Goal: Information Seeking & Learning: Check status

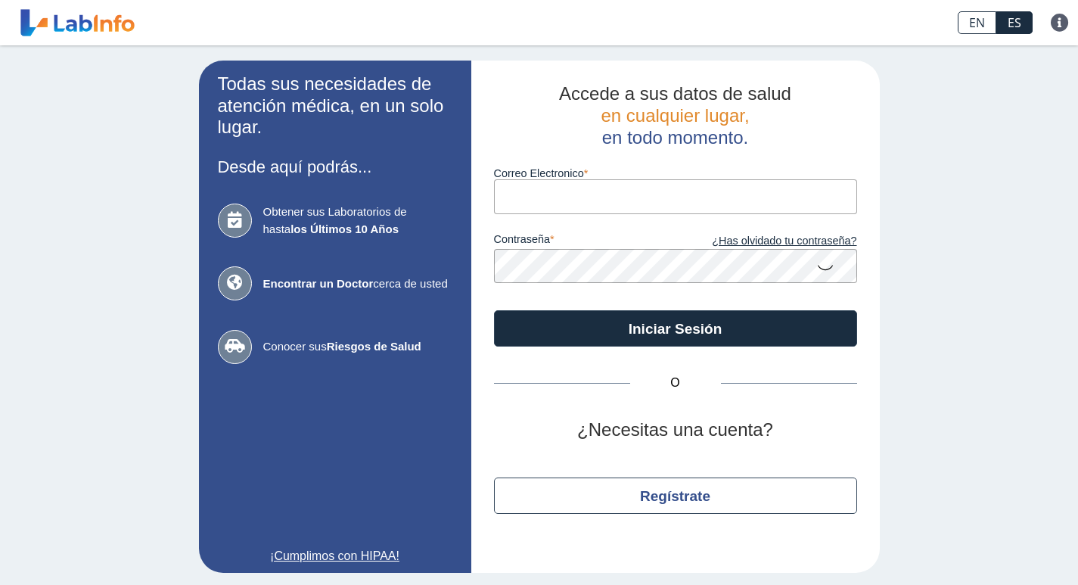
type input "[EMAIL_ADDRESS][PERSON_NAME][DOMAIN_NAME]"
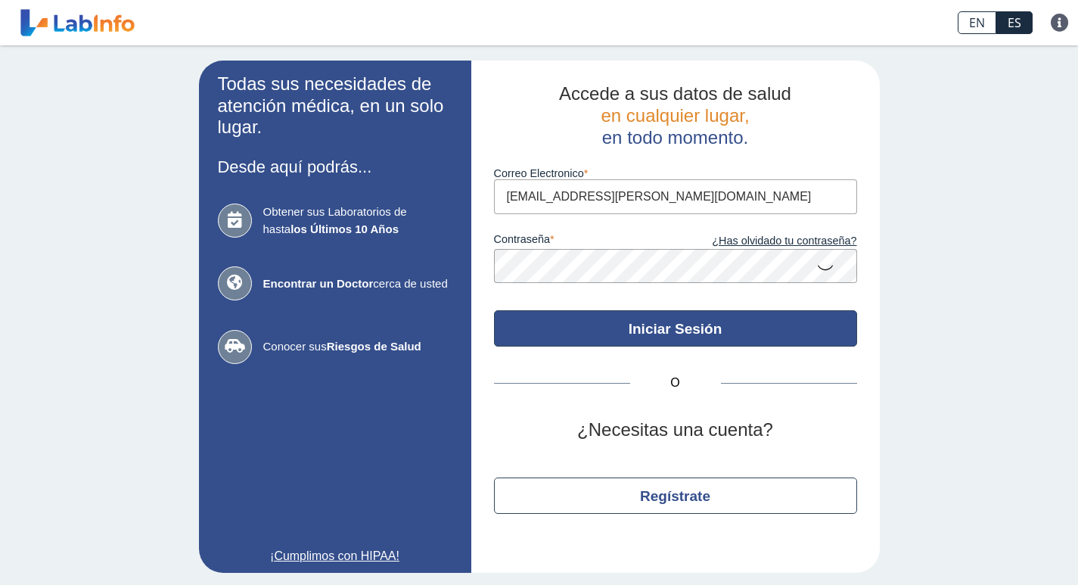
drag, startPoint x: 0, startPoint y: 0, endPoint x: 667, endPoint y: 334, distance: 746.5
click at [667, 334] on button "Iniciar Sesión" at bounding box center [675, 328] width 363 height 36
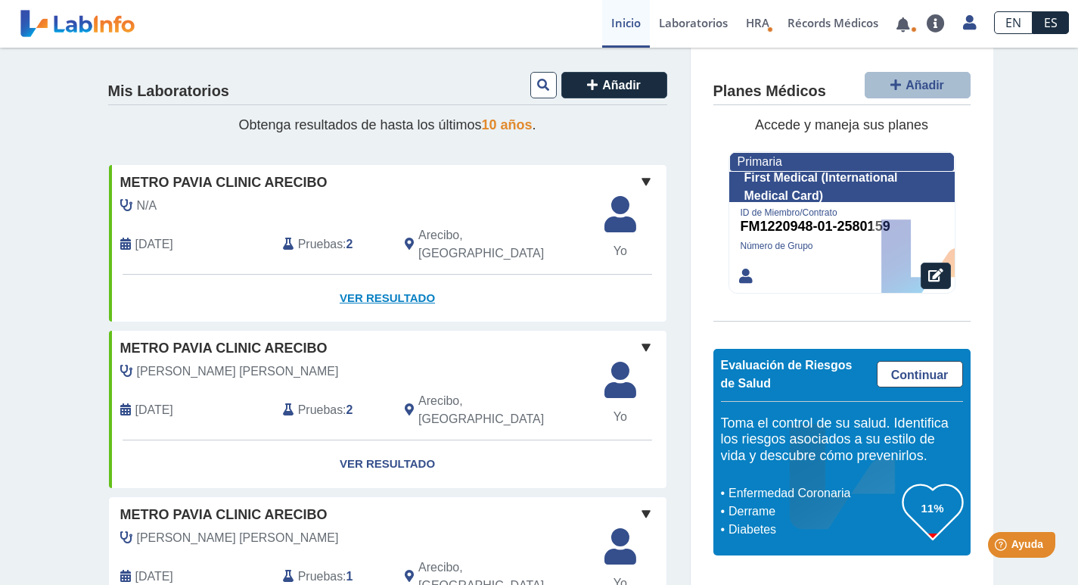
click at [389, 285] on link "Ver Resultado" at bounding box center [388, 299] width 558 height 48
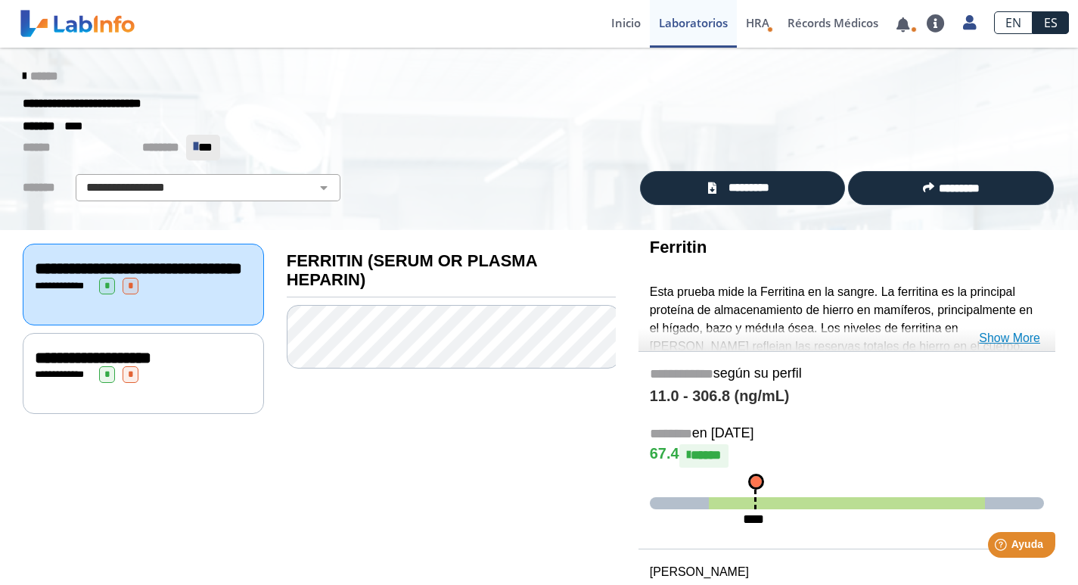
click at [1021, 335] on link "Show More" at bounding box center [1009, 338] width 61 height 18
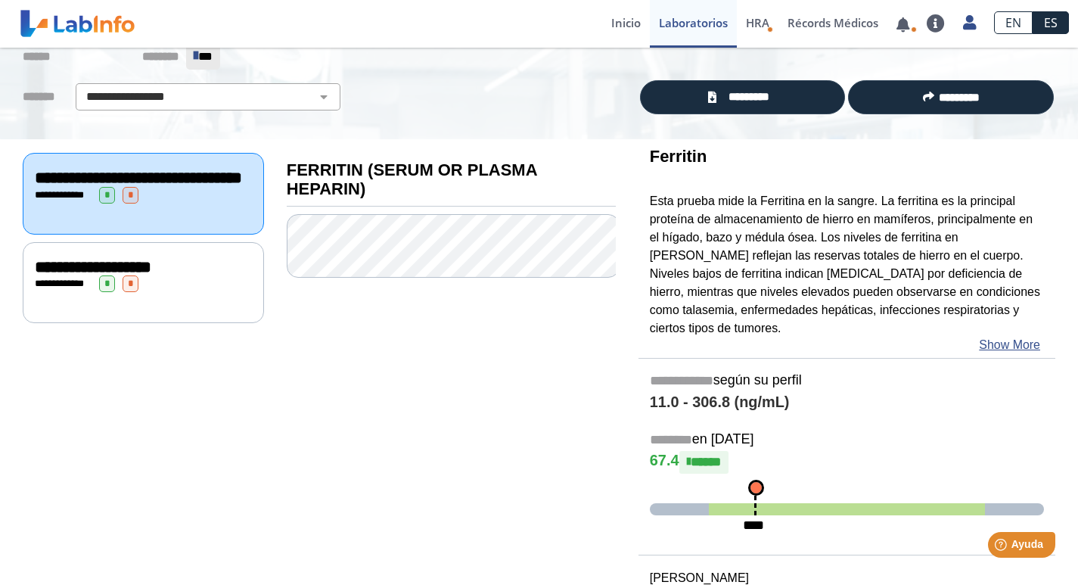
scroll to position [85, 0]
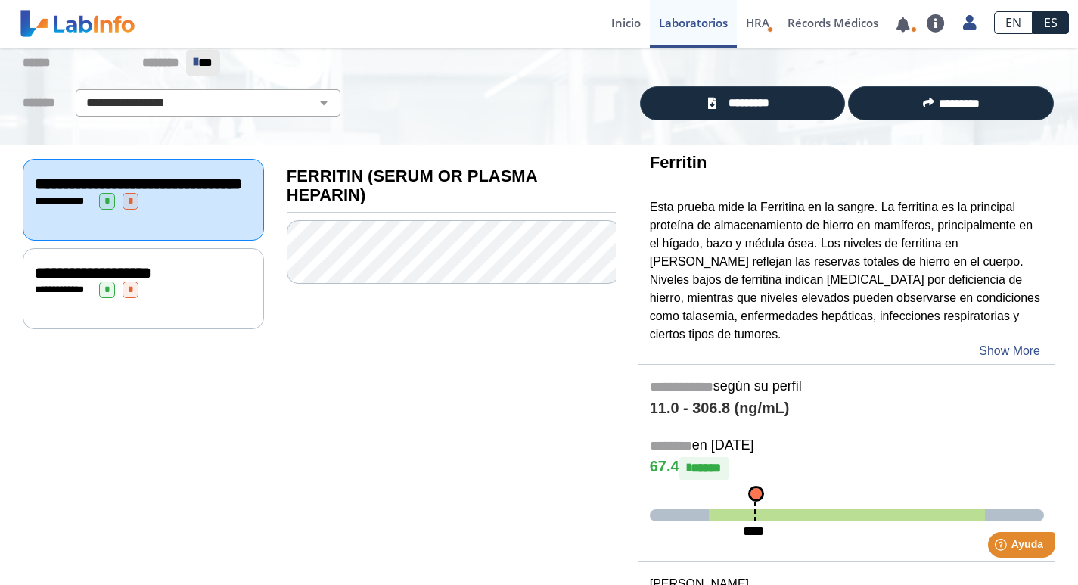
click at [71, 281] on span "**********" at bounding box center [93, 273] width 117 height 17
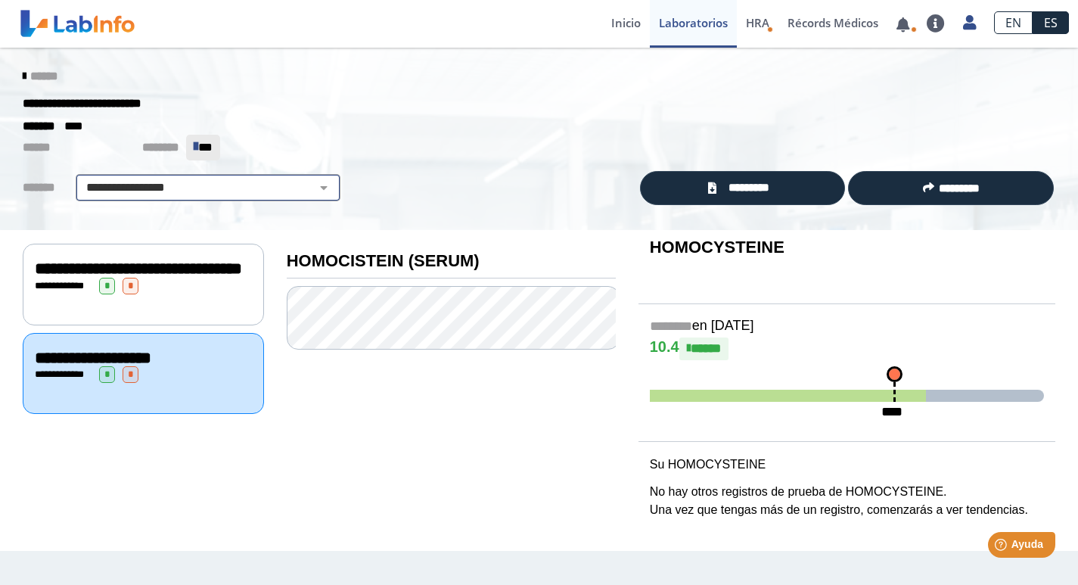
click at [104, 185] on select "**********" at bounding box center [208, 188] width 256 height 18
click at [105, 185] on select "**********" at bounding box center [208, 188] width 256 height 18
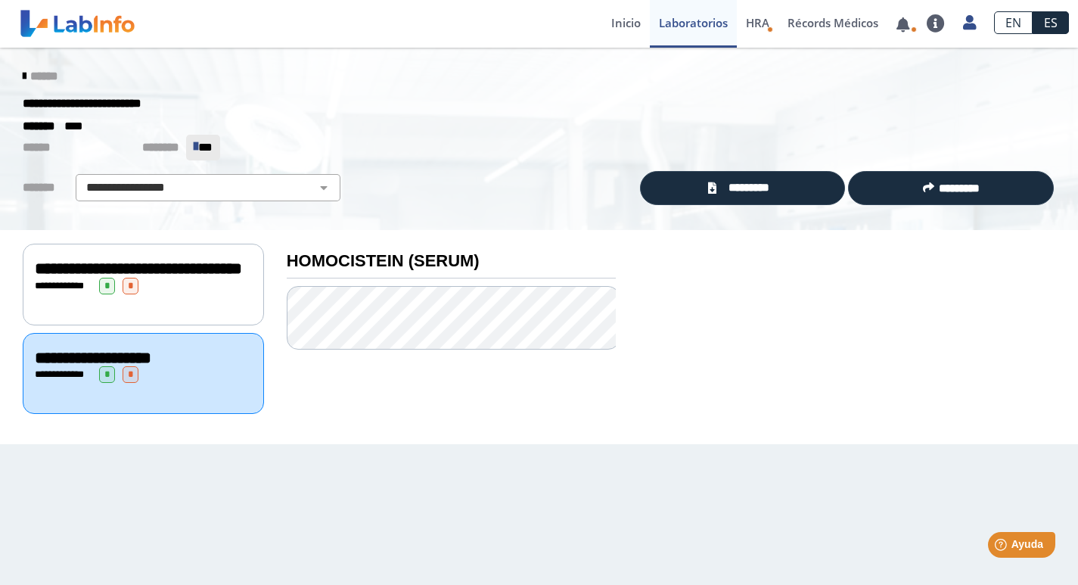
click at [23, 70] on icon at bounding box center [24, 76] width 3 height 12
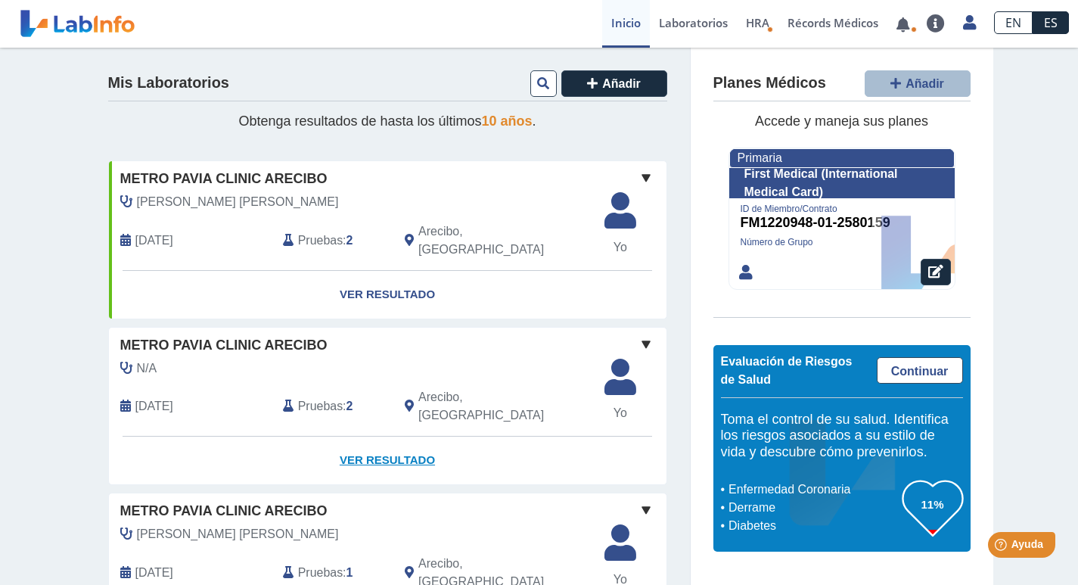
click at [400, 437] on link "Ver Resultado" at bounding box center [388, 461] width 558 height 48
click at [920, 364] on link "Continuar" at bounding box center [920, 370] width 86 height 26
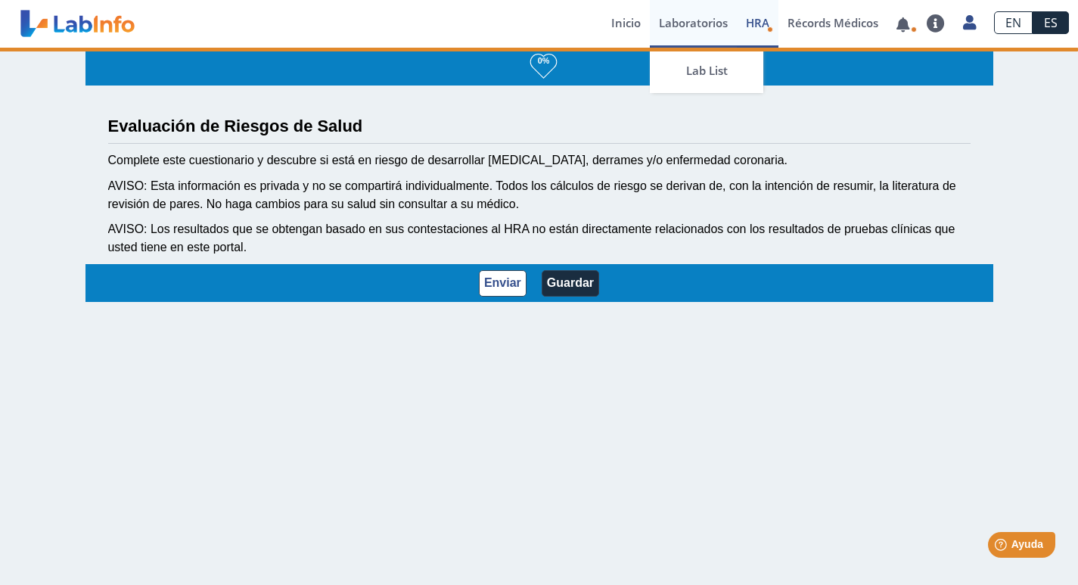
click at [710, 23] on link "Laboratorios" at bounding box center [693, 24] width 87 height 48
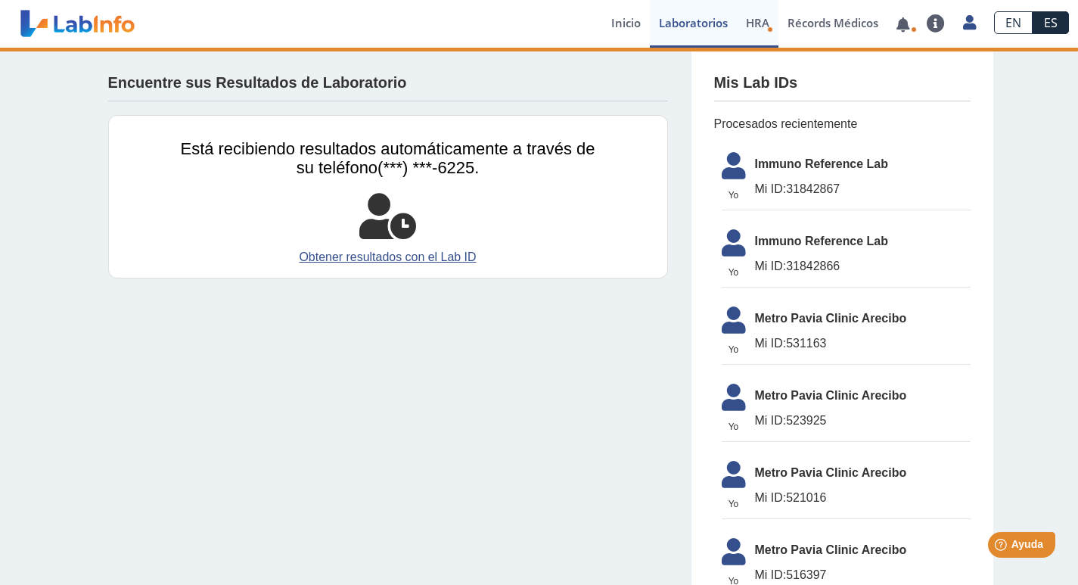
click at [756, 14] on link "HRA Evaluación de Riesgos de Salud" at bounding box center [758, 24] width 42 height 48
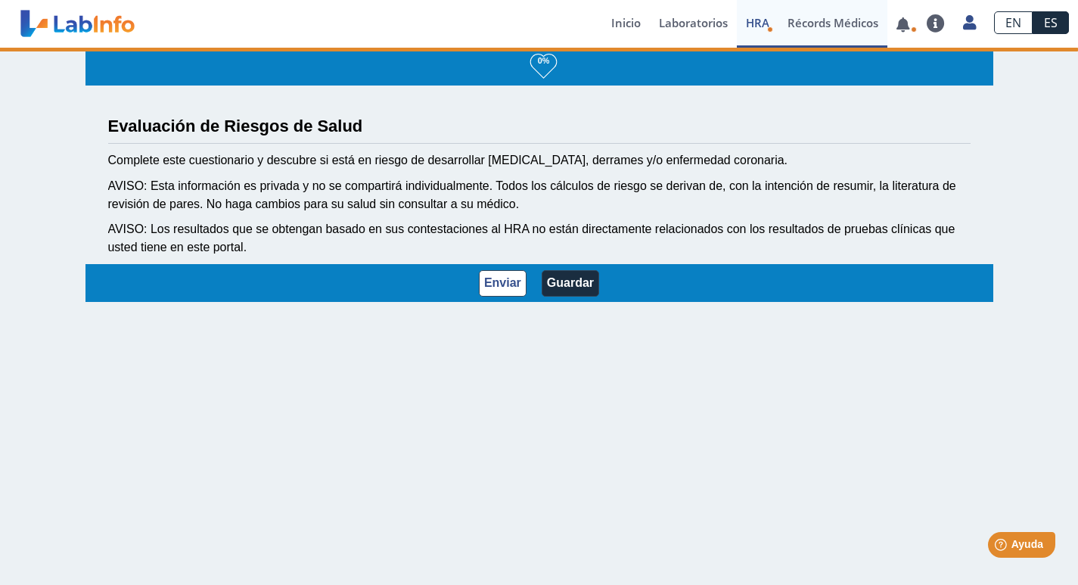
click at [804, 25] on link "Récords Médicos" at bounding box center [833, 24] width 109 height 48
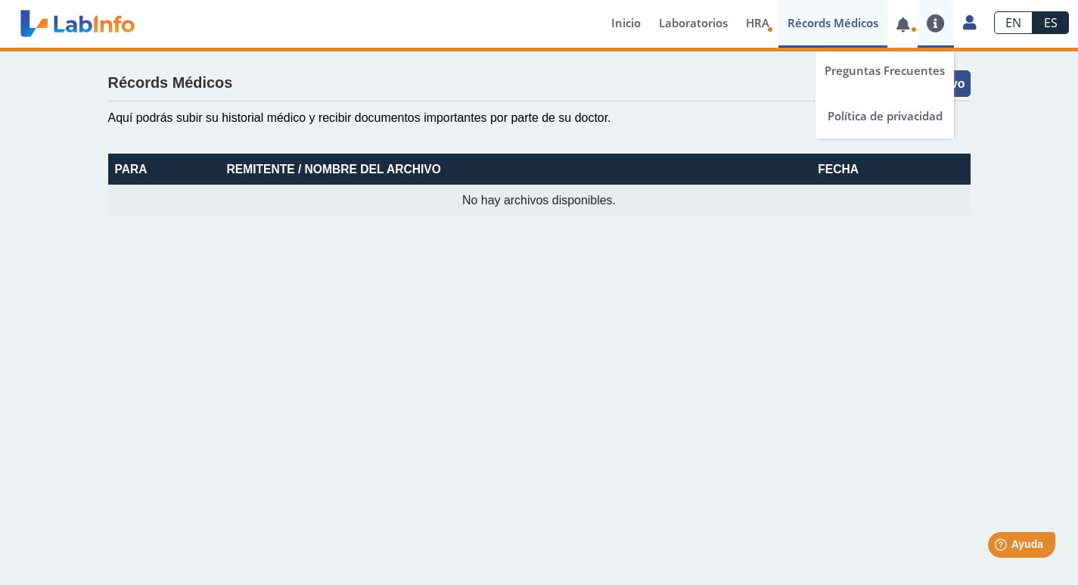
drag, startPoint x: 887, startPoint y: 86, endPoint x: 920, endPoint y: 31, distance: 63.8
click at [937, 33] on ion-app "Immuno Reference Lab envió nuevos resultados de laboratorio Para [PERSON_NAME] …" at bounding box center [539, 292] width 1078 height 585
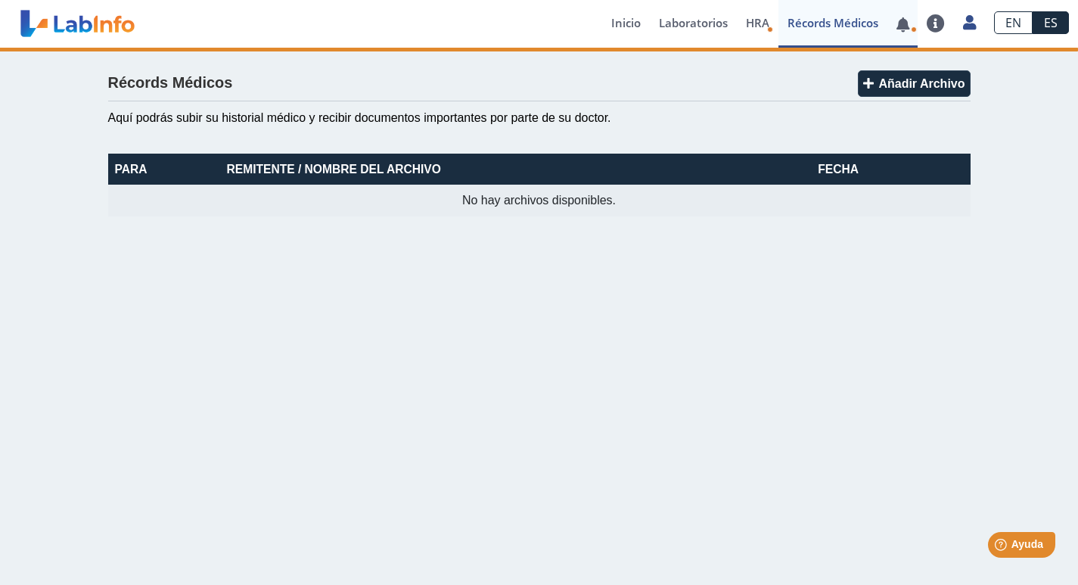
click at [916, 31] on icon at bounding box center [914, 29] width 6 height 6
click at [902, 24] on link at bounding box center [903, 24] width 31 height 11
